Goal: Transaction & Acquisition: Purchase product/service

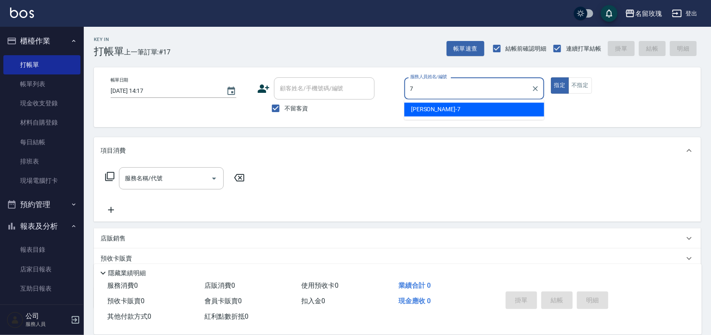
click at [521, 111] on div "[PERSON_NAME] -7" at bounding box center [474, 110] width 140 height 14
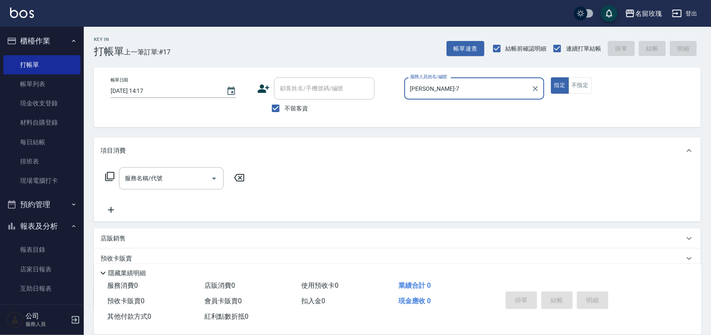
type input "[PERSON_NAME]-7"
click at [105, 173] on icon at bounding box center [110, 177] width 10 height 10
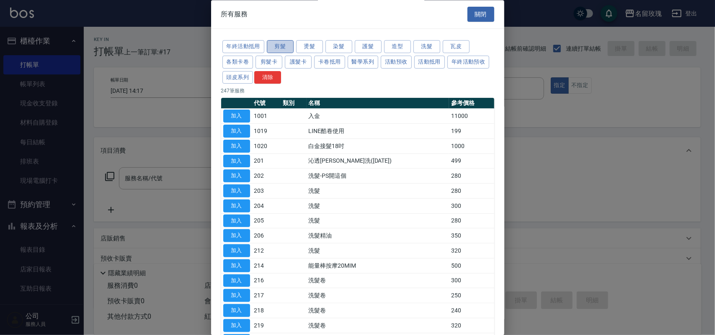
click at [286, 50] on button "剪髮" at bounding box center [280, 47] width 27 height 13
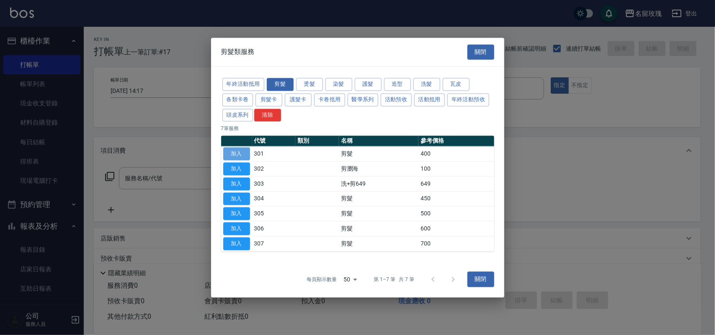
click at [241, 153] on button "加入" at bounding box center [236, 154] width 27 height 13
type input "剪髮(301)"
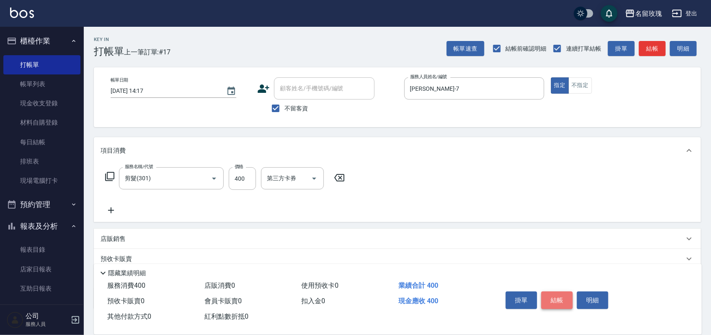
click at [562, 293] on button "結帳" at bounding box center [556, 301] width 31 height 18
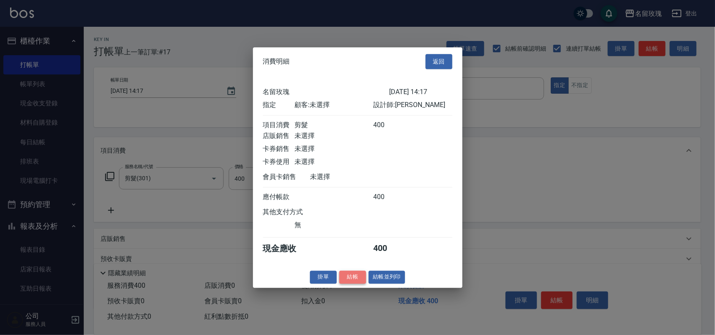
click at [347, 279] on button "結帳" at bounding box center [352, 277] width 27 height 13
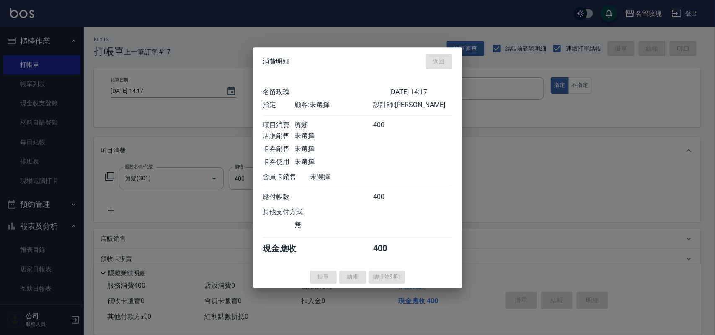
type input "[DATE] 14:51"
